Goal: Register for event/course

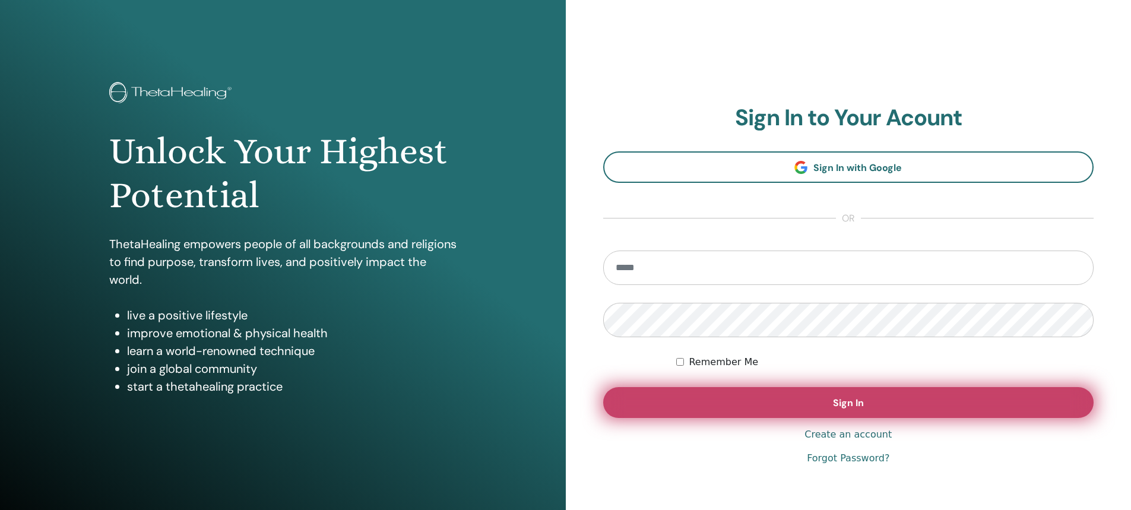
type input "**********"
click at [855, 393] on button "Sign In" at bounding box center [848, 402] width 491 height 31
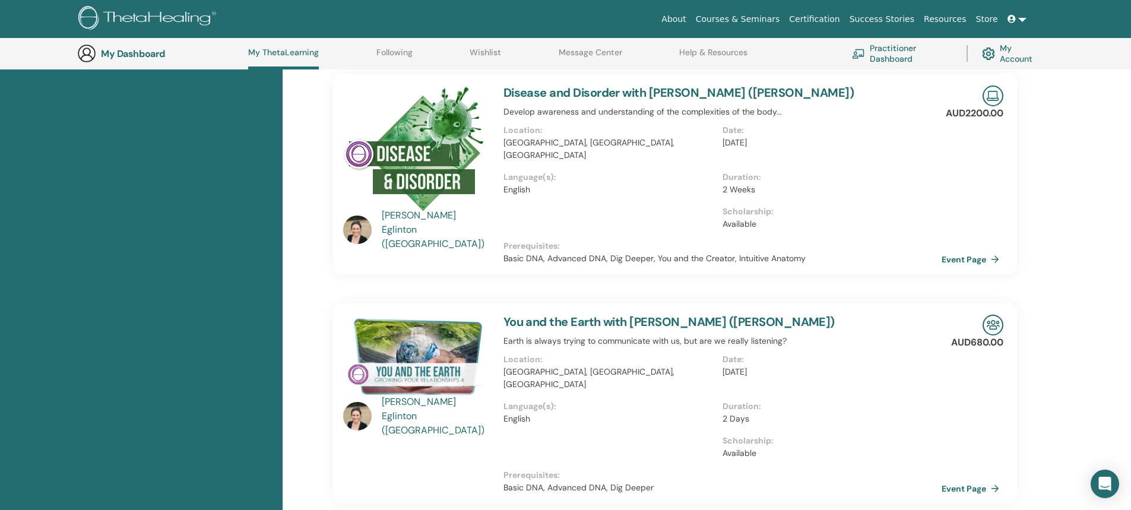
scroll to position [507, 0]
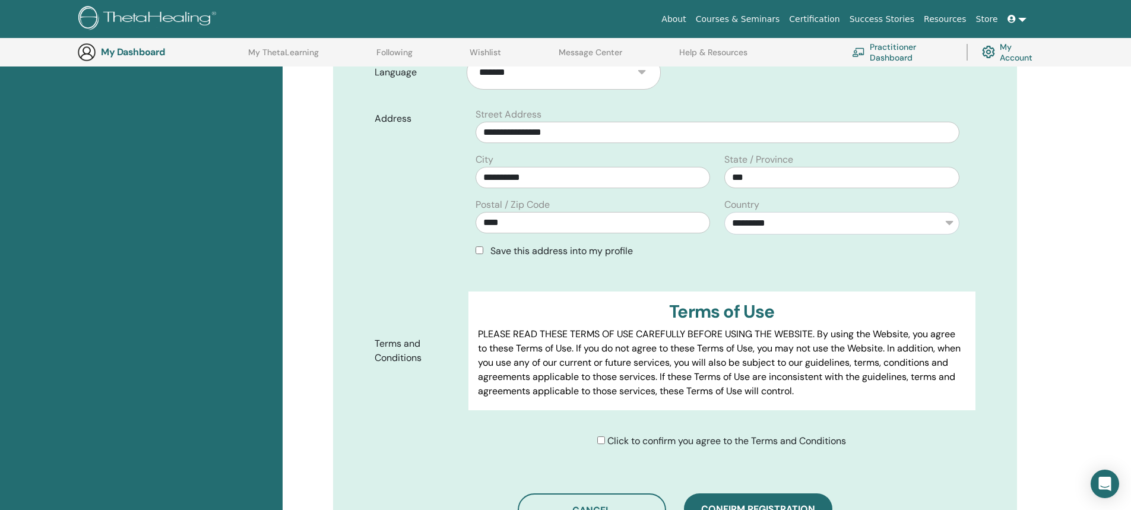
scroll to position [385, 0]
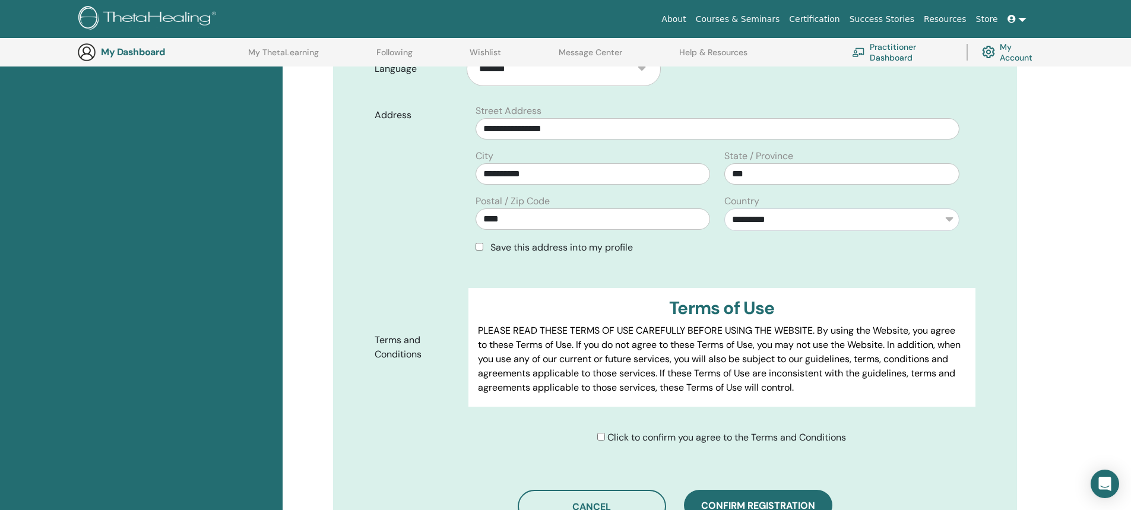
click at [603, 431] on div "Click to confirm you agree to the Terms and Conditions" at bounding box center [721, 438] width 249 height 14
click at [751, 499] on span "Confirm registration" at bounding box center [758, 505] width 114 height 12
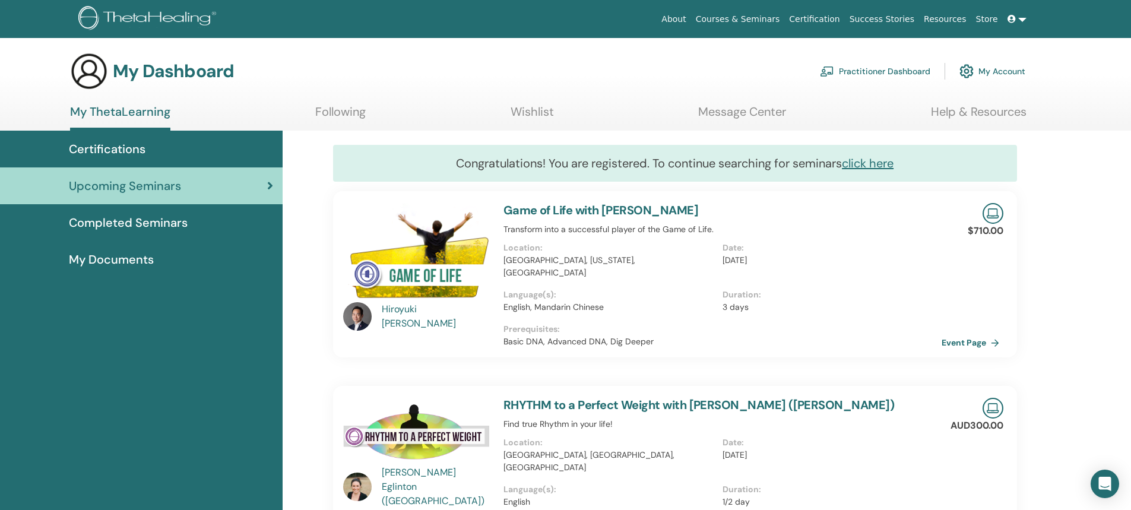
click at [122, 112] on link "My ThetaLearning" at bounding box center [120, 118] width 100 height 26
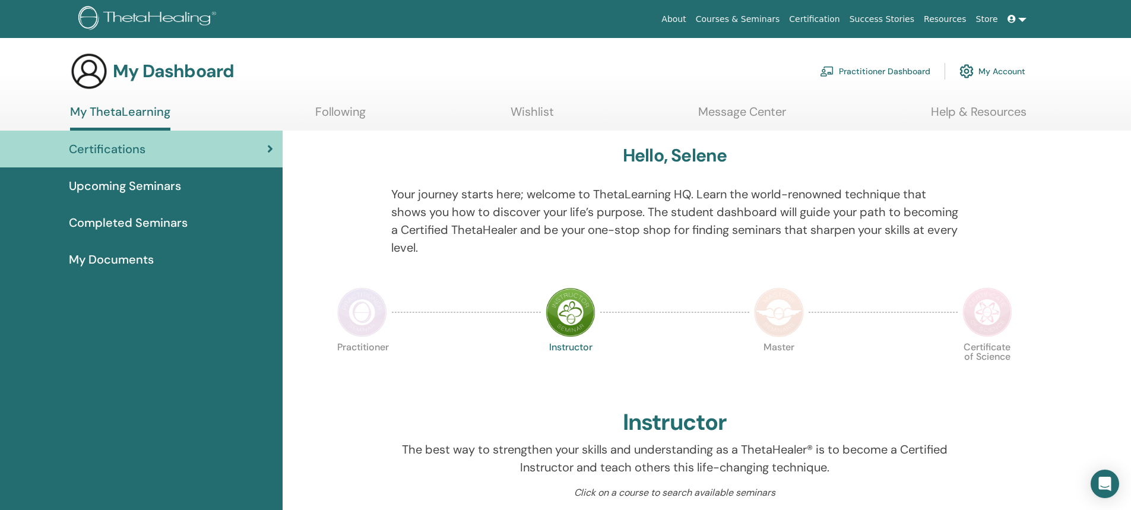
click at [179, 17] on img at bounding box center [149, 19] width 142 height 27
